Goal: Register for event/course

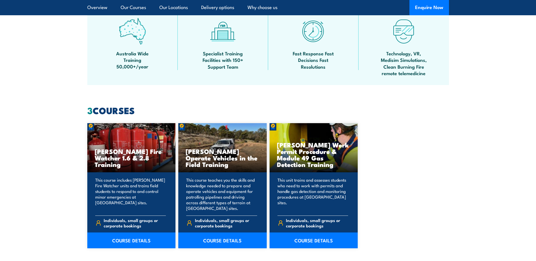
scroll to position [368, 0]
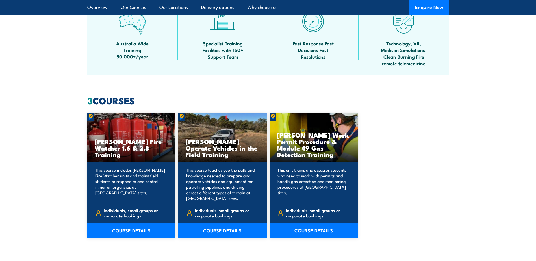
click at [308, 228] on link "COURSE DETAILS" at bounding box center [314, 231] width 88 height 16
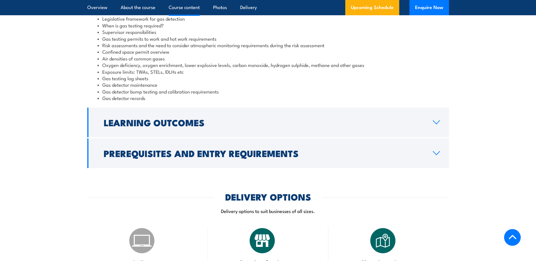
scroll to position [537, 0]
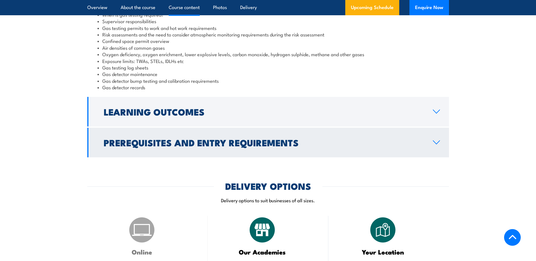
click at [436, 142] on icon at bounding box center [437, 142] width 8 height 5
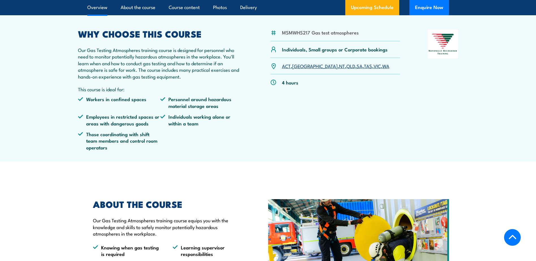
scroll to position [141, 0]
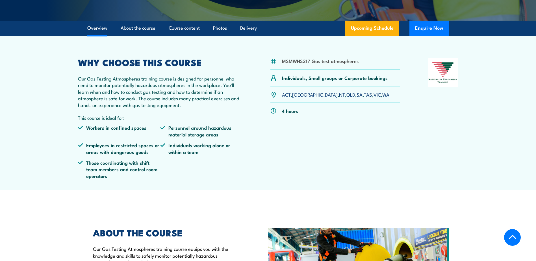
click at [357, 92] on link "SA" at bounding box center [360, 94] width 6 height 7
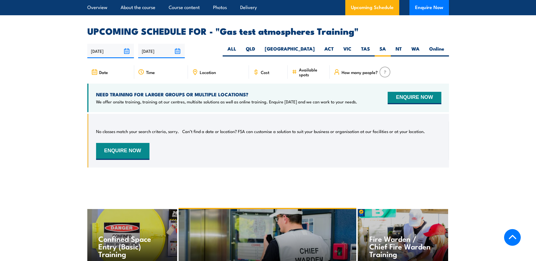
scroll to position [909, 0]
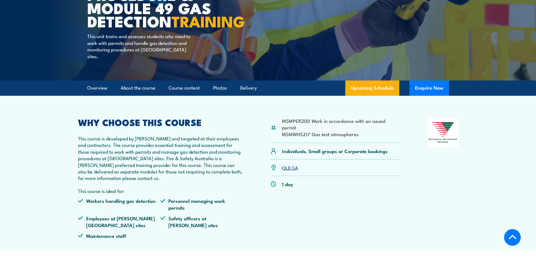
scroll to position [113, 0]
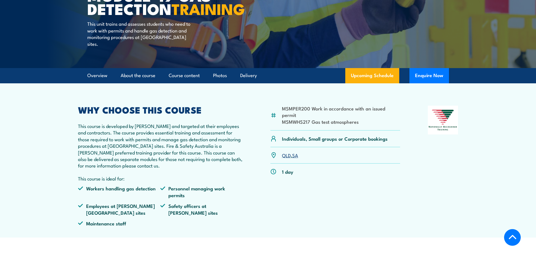
click at [295, 155] on link "SA" at bounding box center [295, 155] width 6 height 7
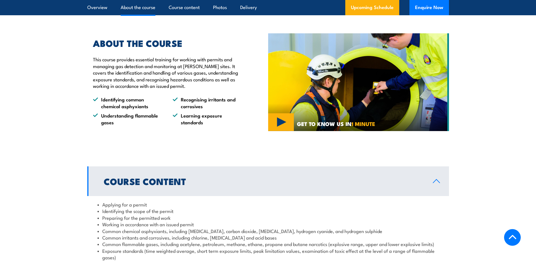
scroll to position [368, 0]
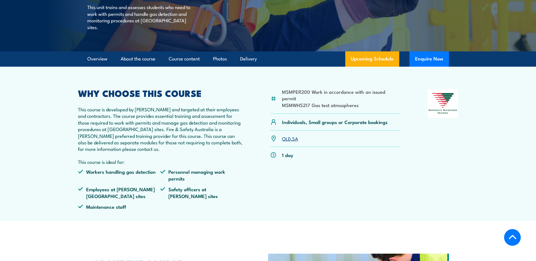
scroll to position [114, 0]
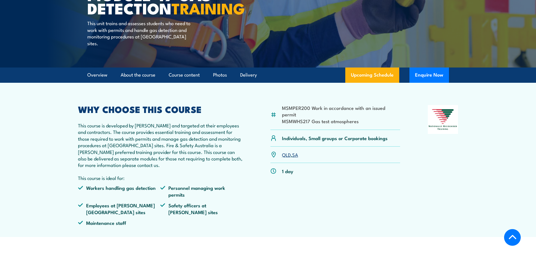
click at [295, 155] on link "SA" at bounding box center [295, 154] width 6 height 7
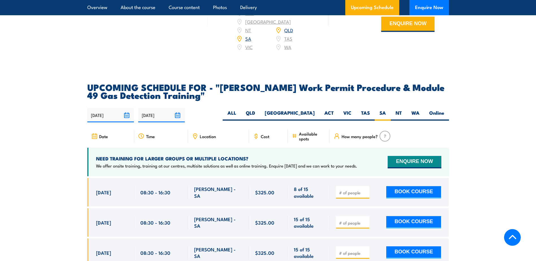
scroll to position [849, 0]
